Goal: Transaction & Acquisition: Purchase product/service

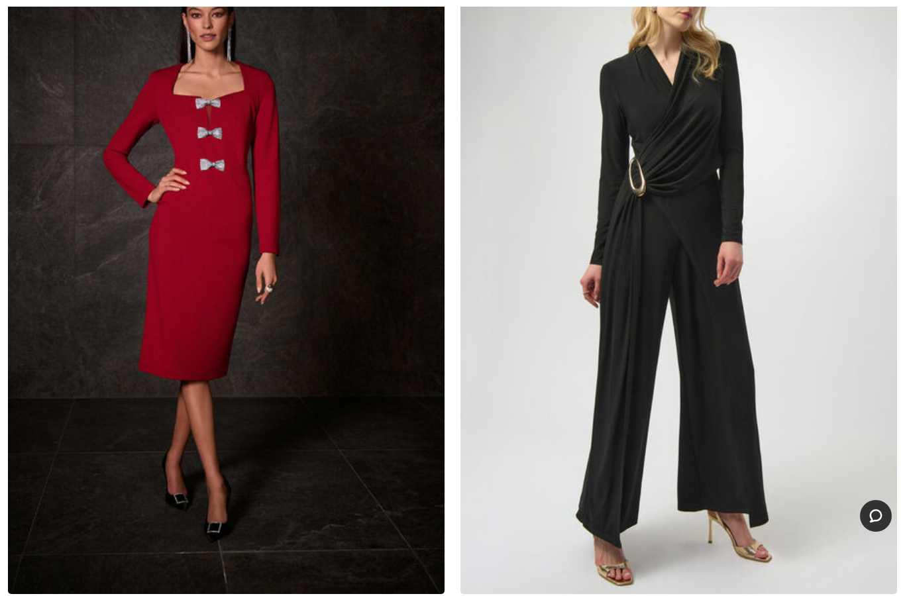
scroll to position [10470, 0]
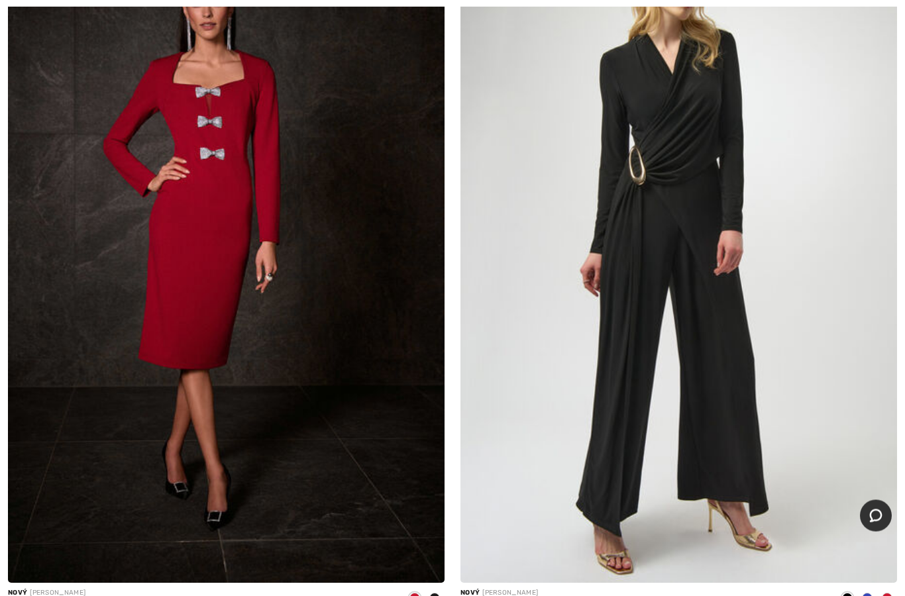
click at [892, 594] on span at bounding box center [887, 599] width 11 height 11
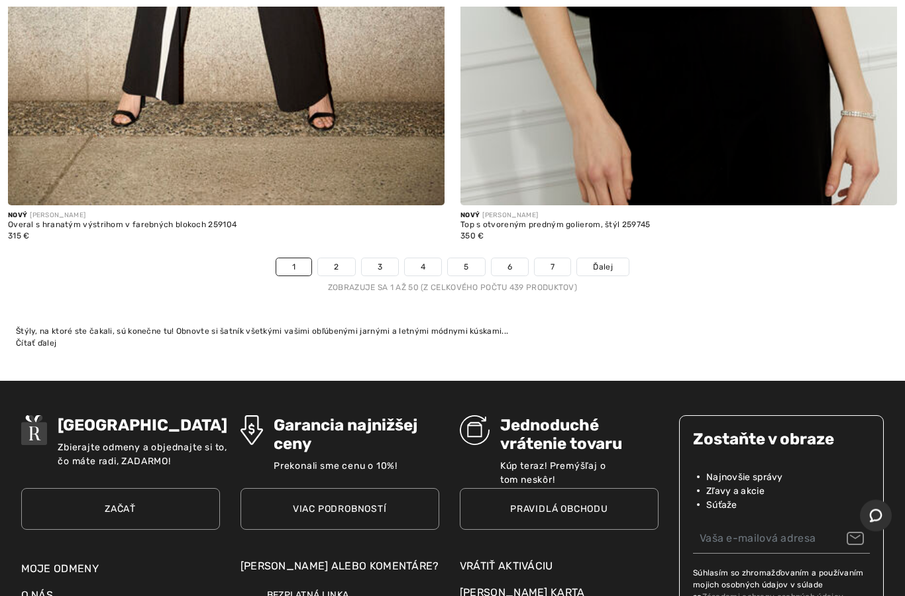
scroll to position [18232, 0]
click at [613, 261] on span "Ďalej" at bounding box center [603, 267] width 20 height 12
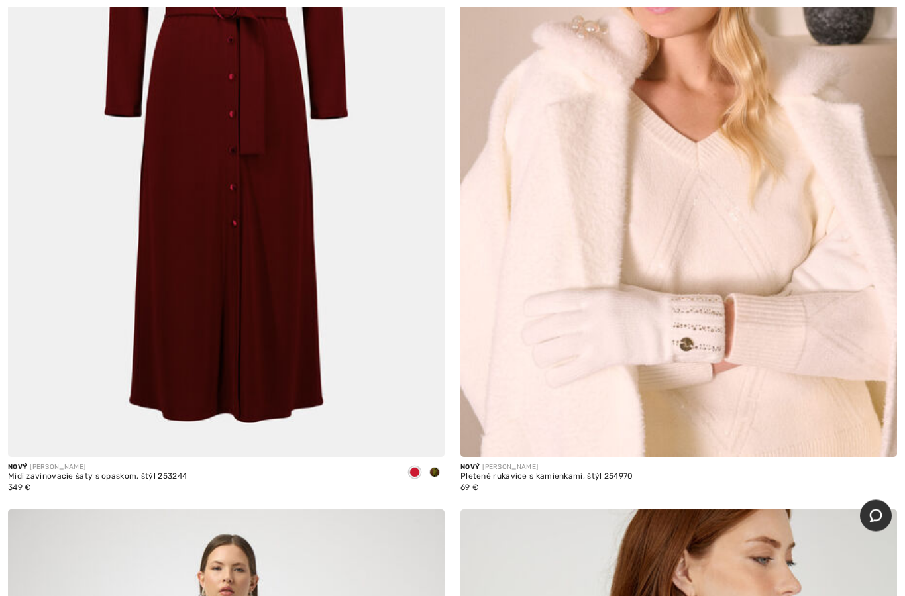
scroll to position [1090, 0]
click at [435, 476] on span at bounding box center [434, 472] width 11 height 11
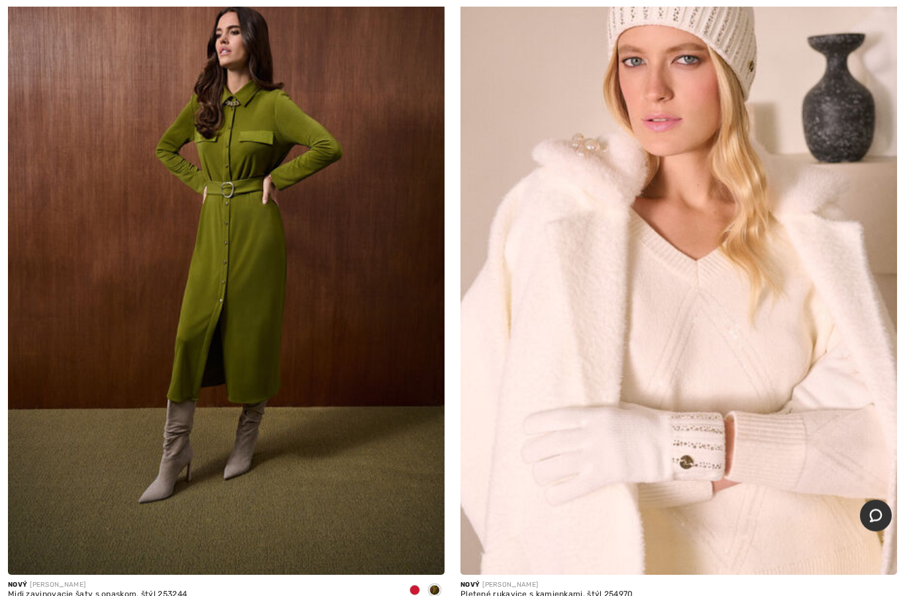
scroll to position [972, 0]
click at [213, 273] on img at bounding box center [226, 247] width 437 height 655
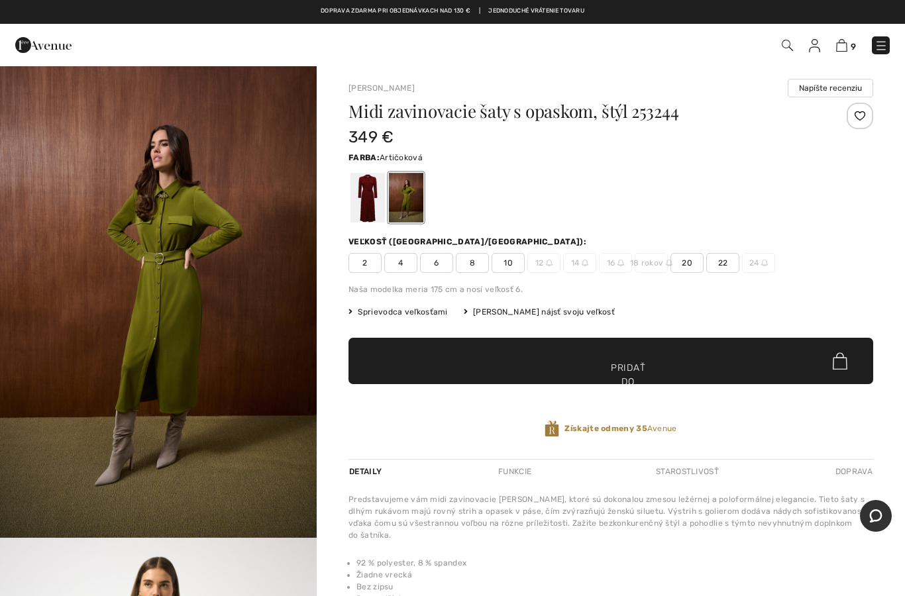
click at [377, 199] on div at bounding box center [368, 198] width 34 height 50
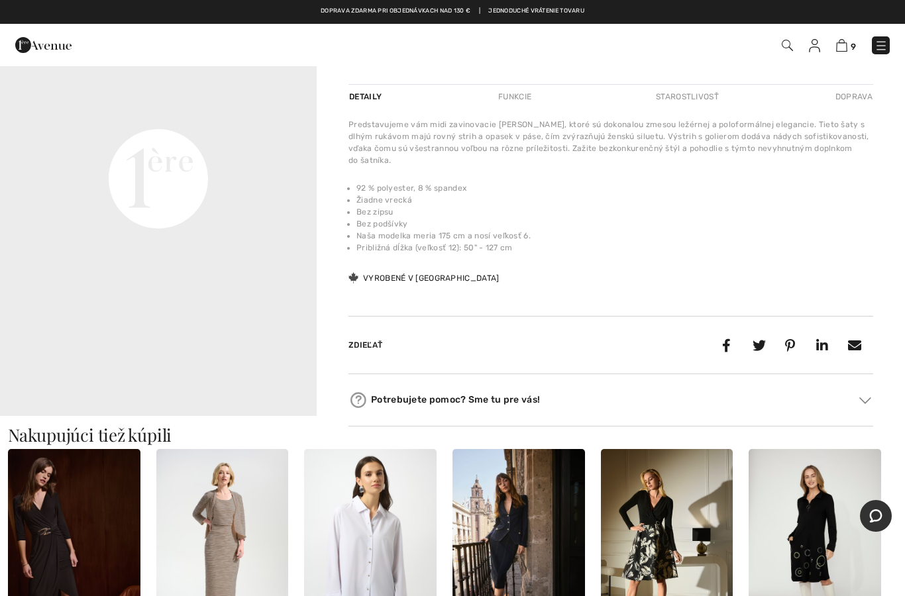
scroll to position [339, 0]
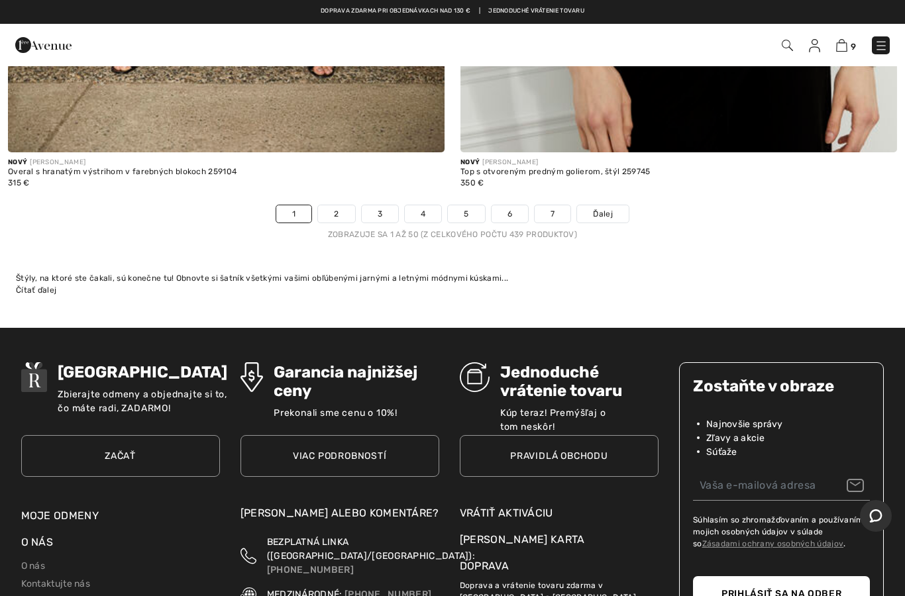
click at [379, 207] on link "3" at bounding box center [380, 213] width 36 height 17
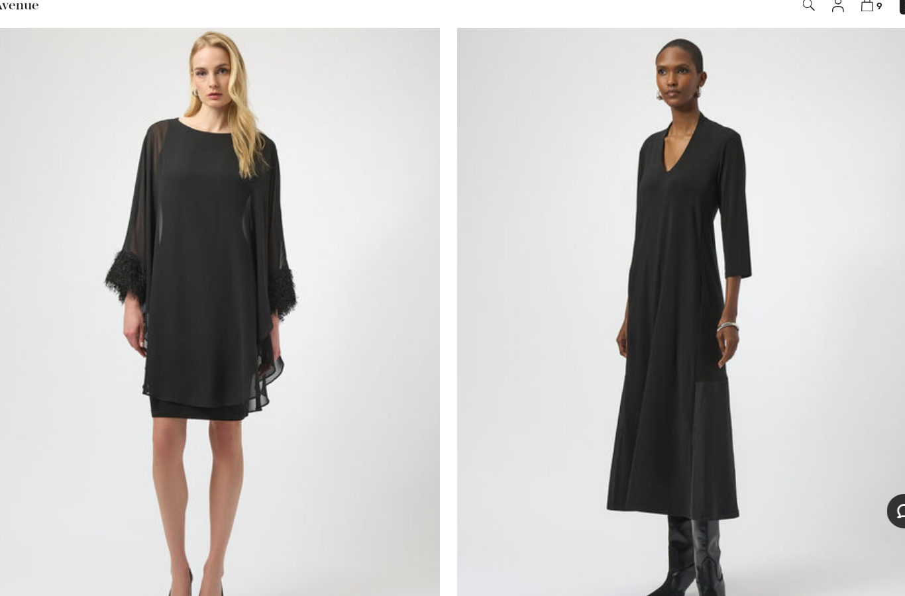
scroll to position [1657, 0]
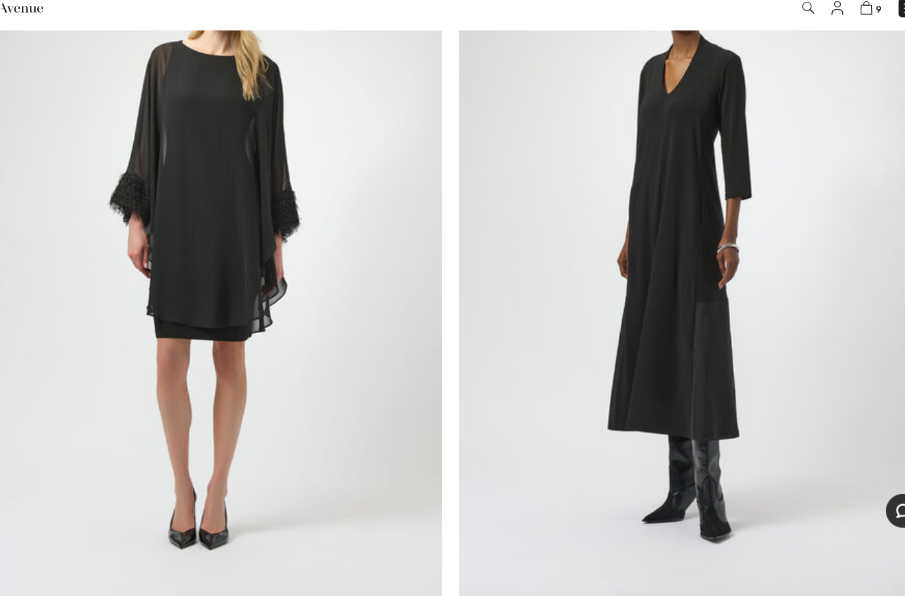
click at [649, 158] on img at bounding box center [679, 269] width 437 height 655
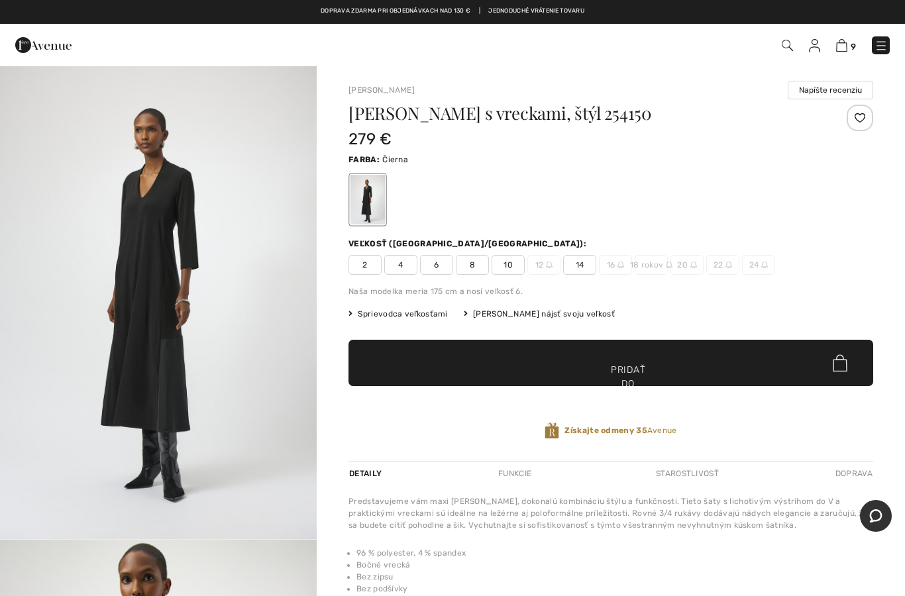
click at [412, 319] on span "Sprievodca veľkosťami" at bounding box center [398, 314] width 99 height 12
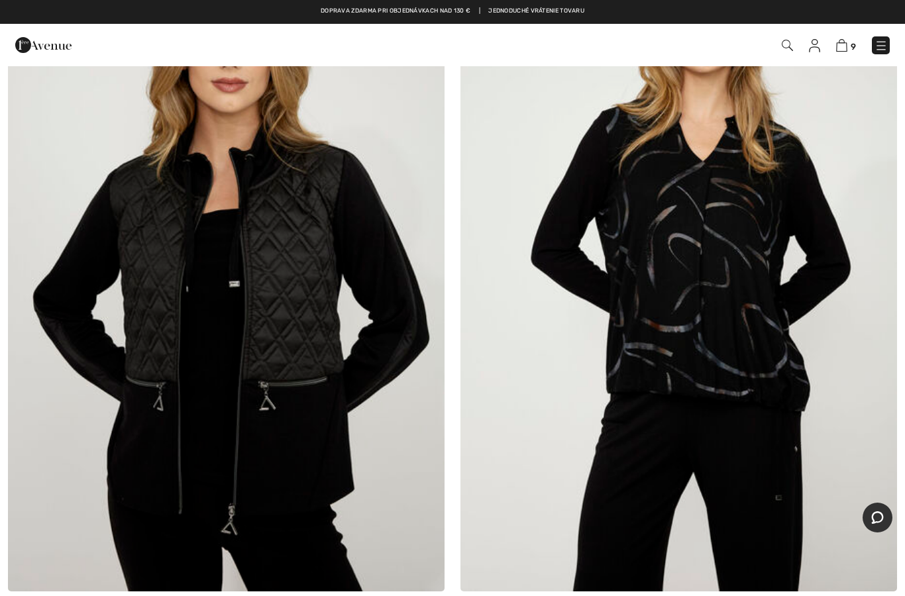
scroll to position [9021, 0]
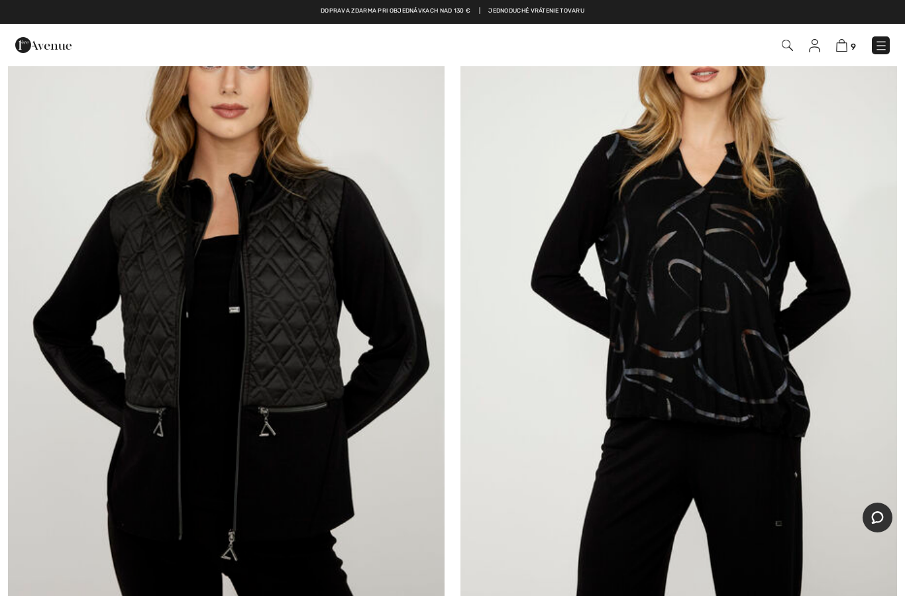
click at [175, 237] on img at bounding box center [226, 289] width 437 height 655
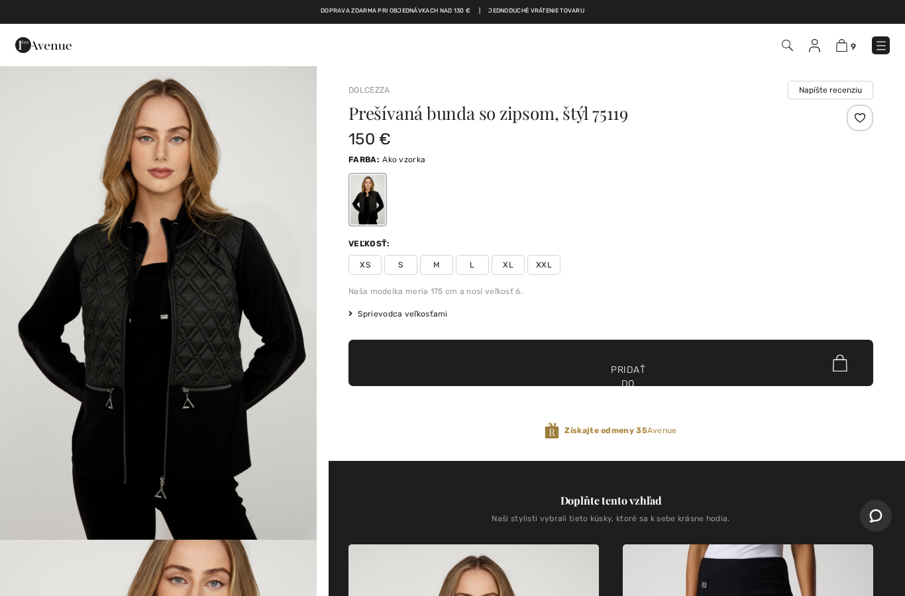
click at [478, 262] on span "L" at bounding box center [472, 265] width 33 height 20
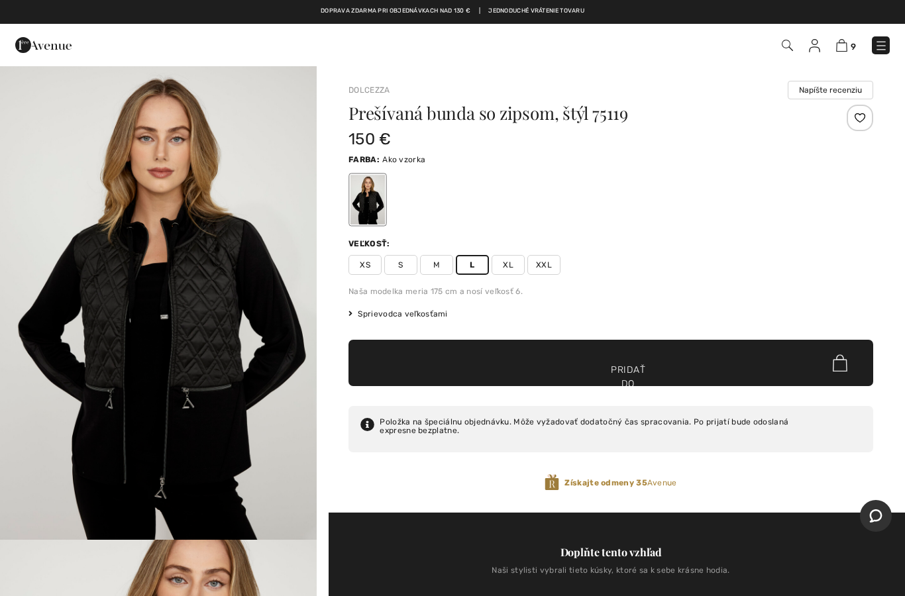
click at [658, 371] on span "✔ Pridané do košíka Pridať do košíka" at bounding box center [611, 363] width 525 height 46
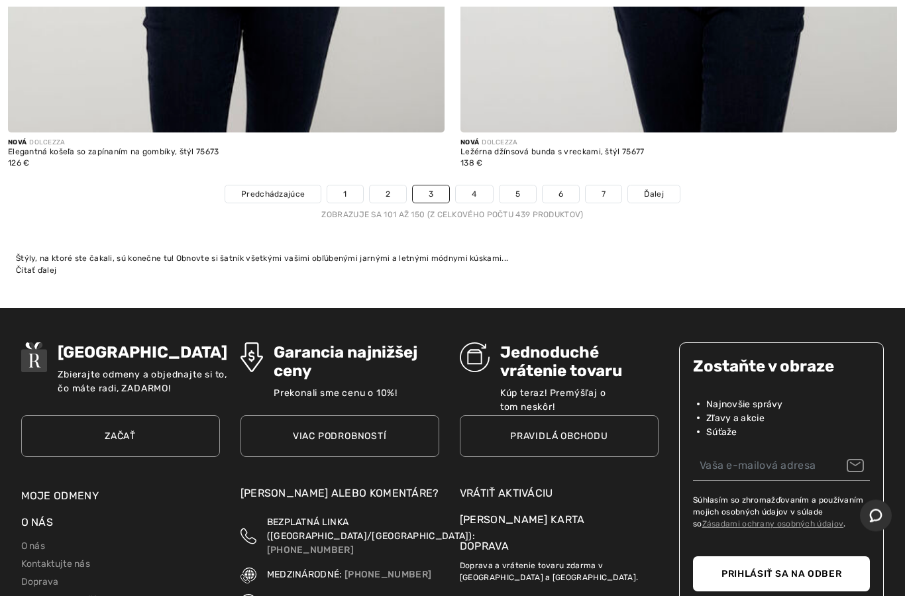
scroll to position [18305, 0]
click at [484, 186] on link "4" at bounding box center [474, 194] width 36 height 17
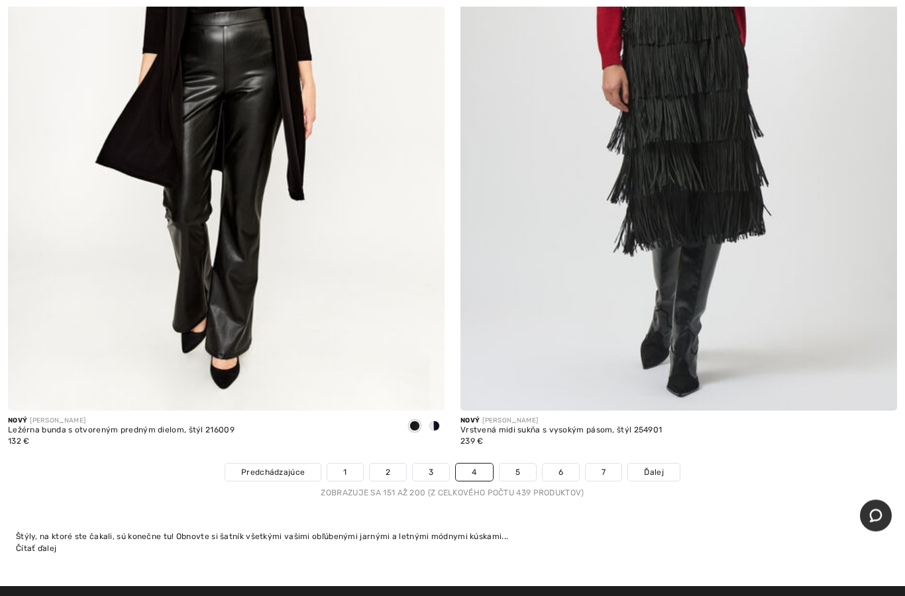
scroll to position [18076, 0]
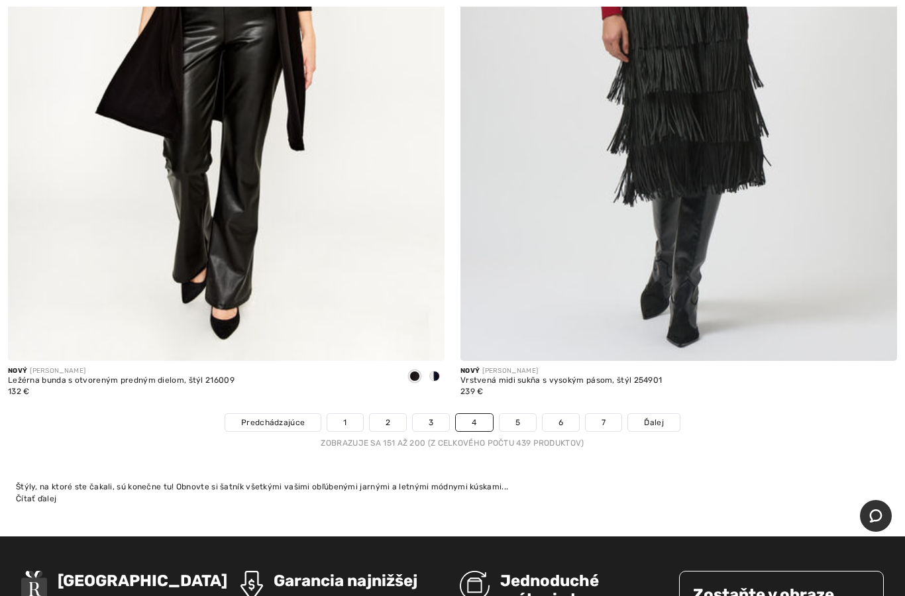
click at [520, 414] on link "5" at bounding box center [518, 422] width 36 height 17
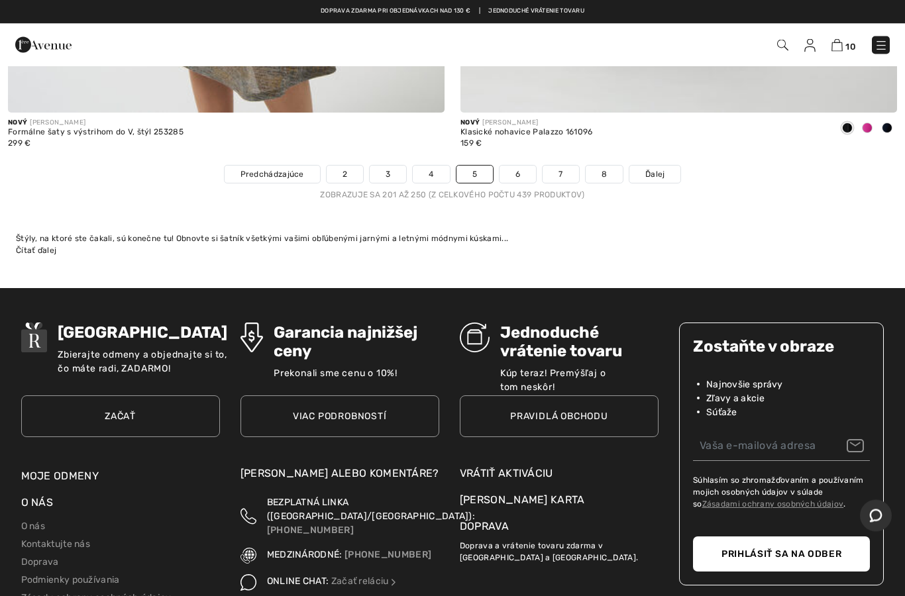
scroll to position [18325, 0]
click at [512, 166] on link "6" at bounding box center [518, 174] width 36 height 17
